Goal: Task Accomplishment & Management: Manage account settings

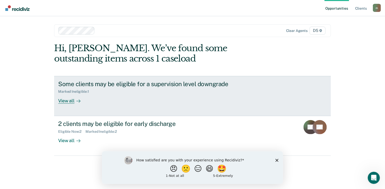
click at [77, 84] on div "Some clients may be eligible for a supervision level downgrade" at bounding box center [146, 83] width 177 height 7
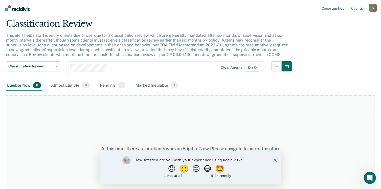
scroll to position [25, 0]
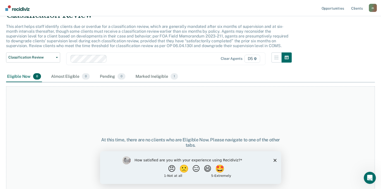
click at [274, 160] on icon "Close survey" at bounding box center [274, 159] width 3 height 3
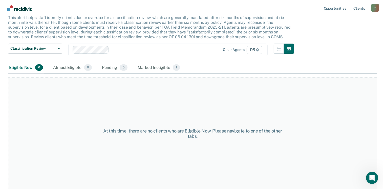
scroll to position [0, 0]
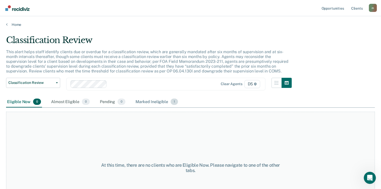
click at [155, 102] on div "Marked Ineligible 1" at bounding box center [156, 101] width 44 height 11
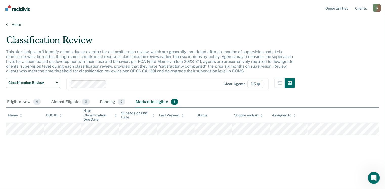
click at [12, 24] on link "Home" at bounding box center [192, 24] width 373 height 5
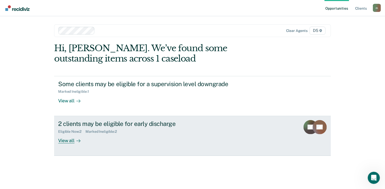
click at [83, 124] on div "2 clients may be eligible for early discharge" at bounding box center [146, 123] width 177 height 7
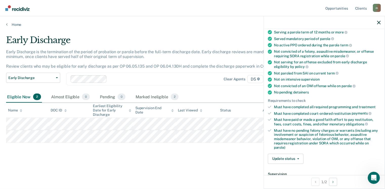
scroll to position [76, 0]
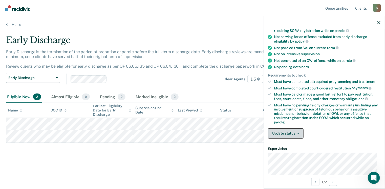
click at [302, 130] on button "Update status" at bounding box center [286, 133] width 36 height 10
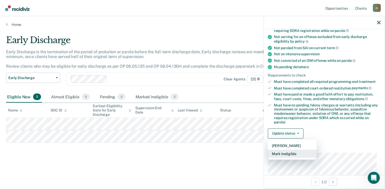
click at [302, 149] on button "Mark Ineligible" at bounding box center [292, 153] width 49 height 8
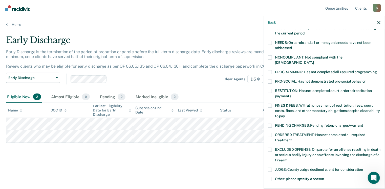
click at [271, 70] on span at bounding box center [270, 72] width 4 height 4
click at [377, 70] on input "PROGRAMMING: Has not completed all required programming" at bounding box center [377, 70] width 0 height 0
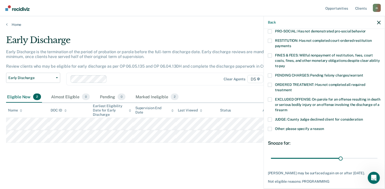
scroll to position [126, 0]
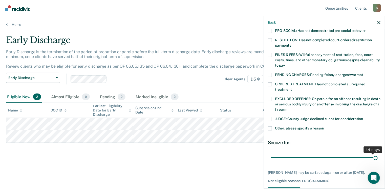
drag, startPoint x: 338, startPoint y: 152, endPoint x: 373, endPoint y: 152, distance: 34.4
type input "45"
click at [373, 153] on input "range" at bounding box center [324, 157] width 107 height 9
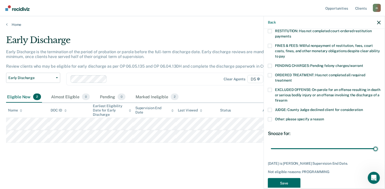
scroll to position [139, 0]
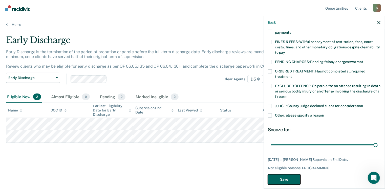
click at [289, 174] on button "Save" at bounding box center [284, 179] width 33 height 10
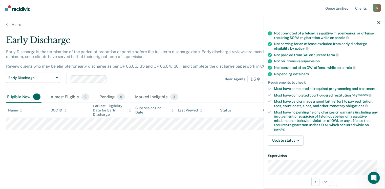
scroll to position [76, 0]
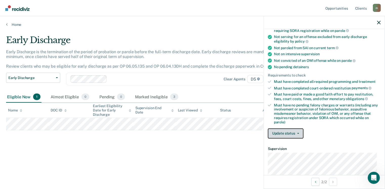
click at [297, 133] on button "Update status" at bounding box center [286, 133] width 36 height 10
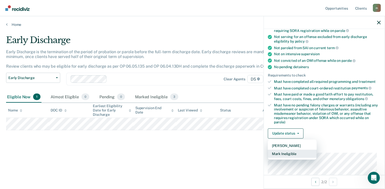
click at [294, 152] on button "Mark Ineligible" at bounding box center [292, 153] width 49 height 8
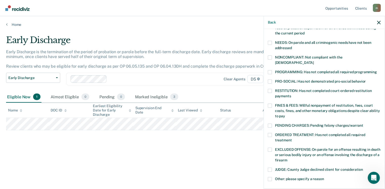
scroll to position [101, 0]
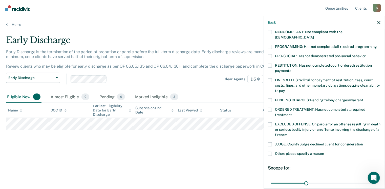
click at [270, 122] on span at bounding box center [270, 124] width 4 height 4
click at [287, 133] on input "EXCLUDED OFFENSE: On parole for an offense resulting in death or serious bodily…" at bounding box center [287, 133] width 0 height 0
click at [270, 122] on span at bounding box center [270, 124] width 4 height 4
click at [287, 133] on input "EXCLUDED OFFENSE: On parole for an offense resulting in death or serious bodily…" at bounding box center [287, 133] width 0 height 0
click at [270, 151] on span at bounding box center [270, 153] width 4 height 4
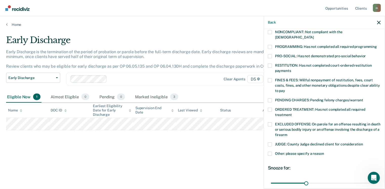
click at [324, 151] on input "Other: please specify a reason" at bounding box center [324, 151] width 0 height 0
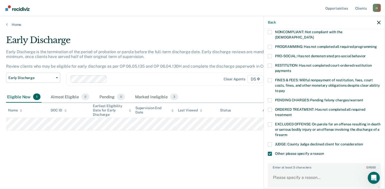
scroll to position [152, 0]
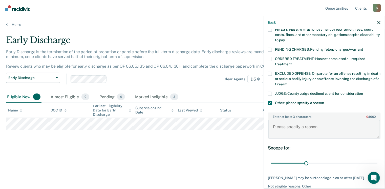
click at [292, 121] on textarea "Enter at least 3 characters 0 / 1600" at bounding box center [324, 129] width 112 height 19
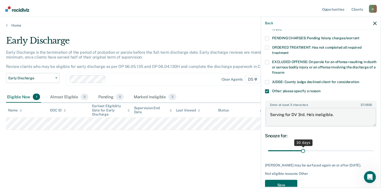
scroll to position [169, 0]
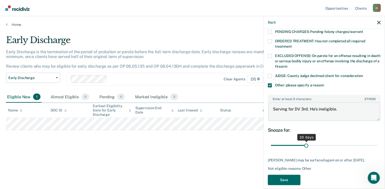
type textarea "Serving for DV 3rd. He's ineligible."
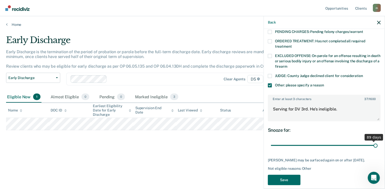
drag, startPoint x: 306, startPoint y: 138, endPoint x: 341, endPoint y: 149, distance: 36.3
type input "90"
click at [372, 141] on input "range" at bounding box center [324, 145] width 107 height 9
click at [282, 177] on button "Save" at bounding box center [284, 179] width 33 height 10
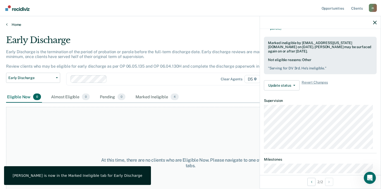
click at [13, 25] on link "Home" at bounding box center [190, 24] width 369 height 5
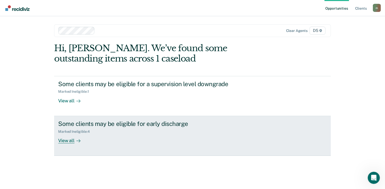
click at [113, 123] on div "Some clients may be eligible for early discharge" at bounding box center [146, 123] width 177 height 7
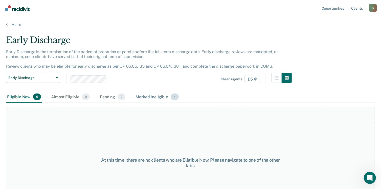
click at [155, 98] on div "Marked Ineligible 4" at bounding box center [156, 96] width 45 height 11
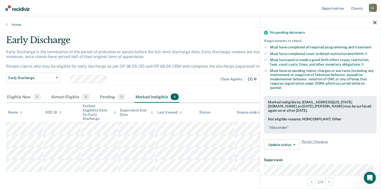
scroll to position [126, 0]
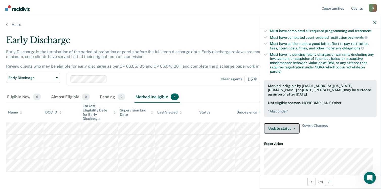
click at [294, 128] on button "Update status" at bounding box center [282, 128] width 36 height 10
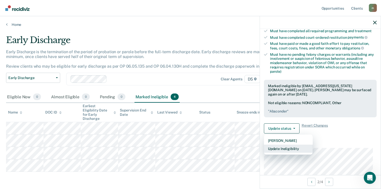
click at [298, 146] on button "Update Ineligibility" at bounding box center [288, 148] width 49 height 8
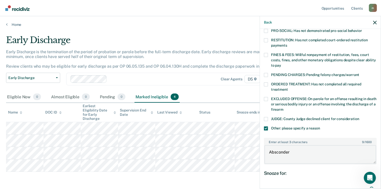
click at [290, 147] on textarea "Absconder" at bounding box center [320, 154] width 112 height 19
drag, startPoint x: 289, startPoint y: 146, endPoint x: 264, endPoint y: 146, distance: 25.3
click at [264, 146] on div "Enter at least 3 characters 9 / 1600 Absconder" at bounding box center [320, 151] width 113 height 27
click at [268, 126] on label "Other: please specify a reason" at bounding box center [320, 128] width 113 height 5
click at [320, 126] on input "Other: please specify a reason" at bounding box center [320, 126] width 0 height 0
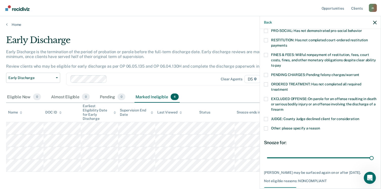
click at [266, 38] on span at bounding box center [266, 40] width 4 height 4
click at [287, 43] on input "RESTITUTION: Has not completed court-ordered restitution payments" at bounding box center [287, 43] width 0 height 0
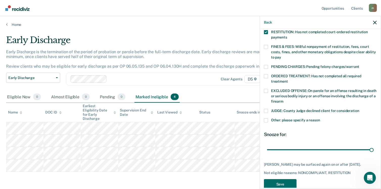
scroll to position [139, 0]
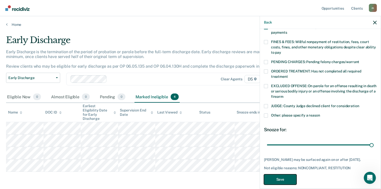
click at [273, 174] on button "Save" at bounding box center [280, 179] width 33 height 10
